Goal: Task Accomplishment & Management: Manage account settings

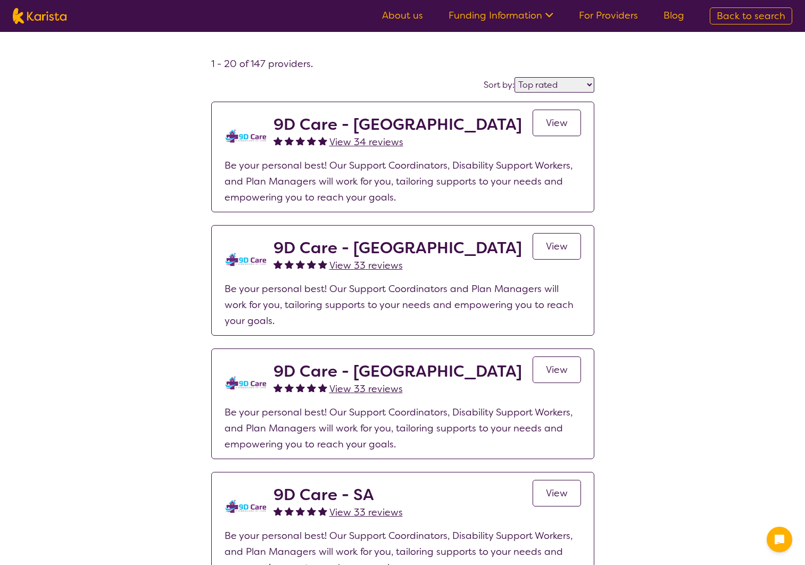
select select "by_score"
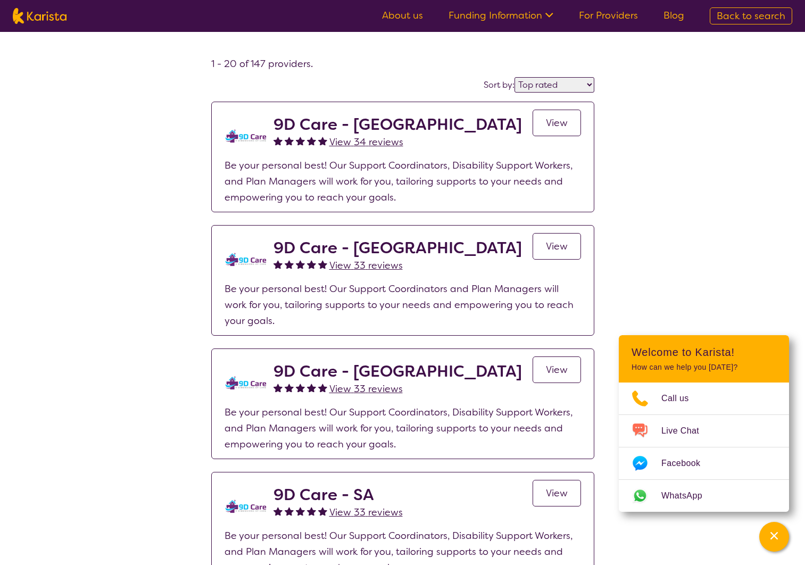
click at [608, 19] on link "For Providers" at bounding box center [608, 15] width 59 height 13
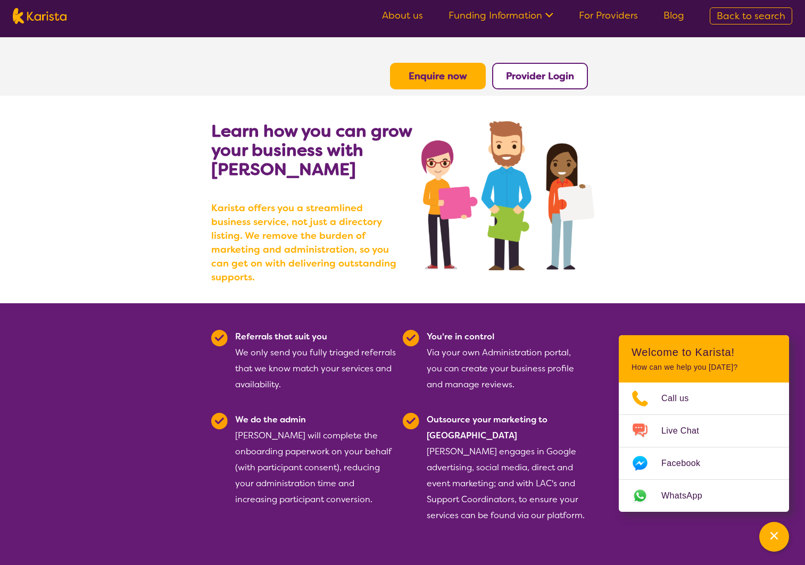
click at [536, 78] on b "Provider Login" at bounding box center [540, 76] width 68 height 13
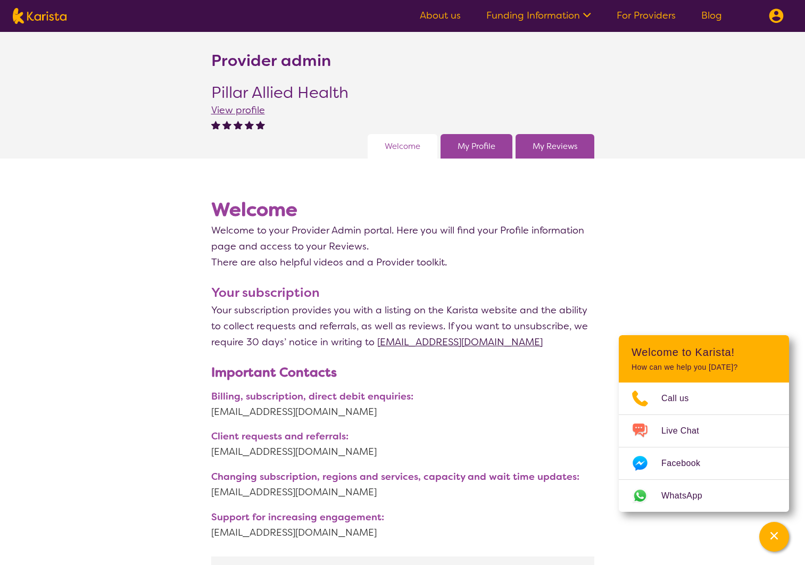
click at [474, 141] on link "My Profile" at bounding box center [477, 146] width 38 height 16
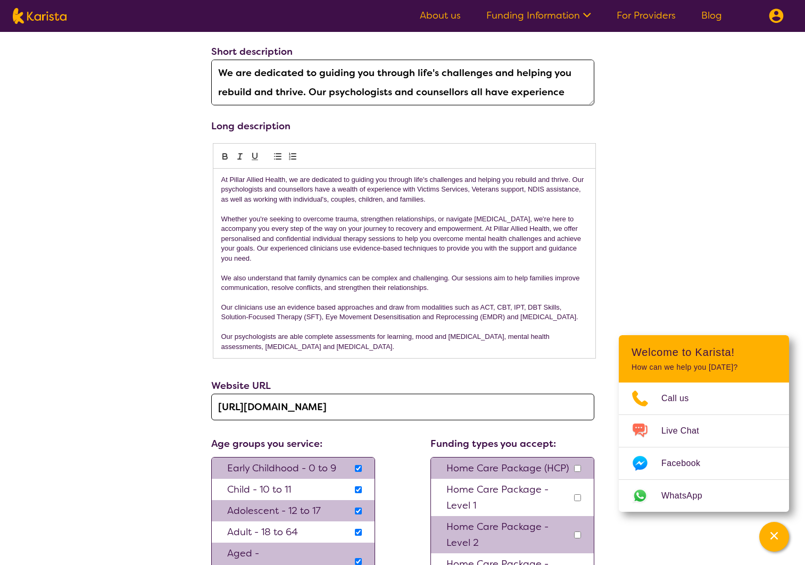
scroll to position [421, 0]
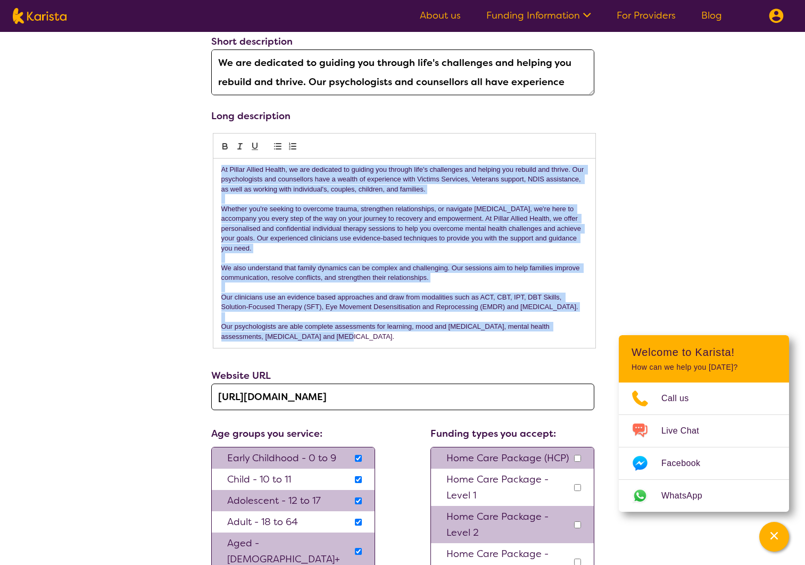
drag, startPoint x: 223, startPoint y: 172, endPoint x: 331, endPoint y: 334, distance: 194.6
click at [331, 334] on div "At Pillar Allied Health, we are dedicated to guiding you through life's challen…" at bounding box center [404, 254] width 382 height 190
copy div "At Pillar Allied Health, we are dedicated to guiding you through life's challen…"
